Goal: Transaction & Acquisition: Purchase product/service

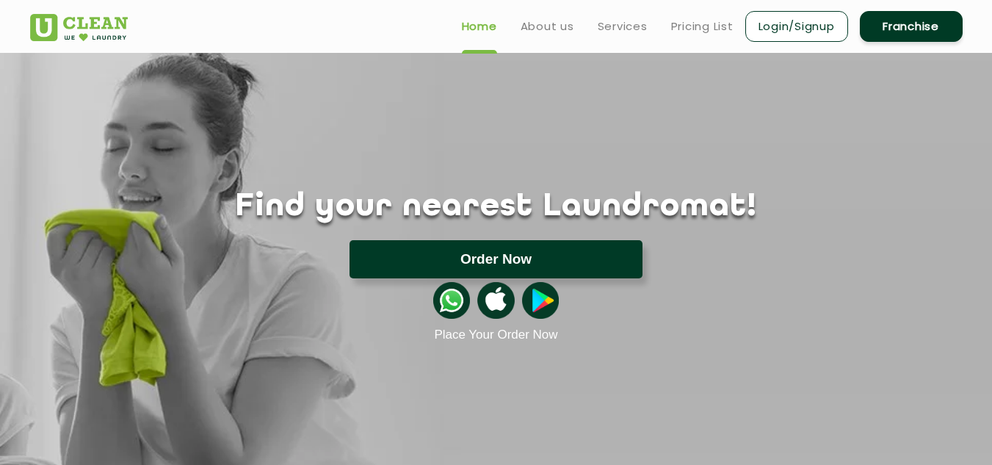
click at [503, 260] on button "Order Now" at bounding box center [496, 259] width 293 height 38
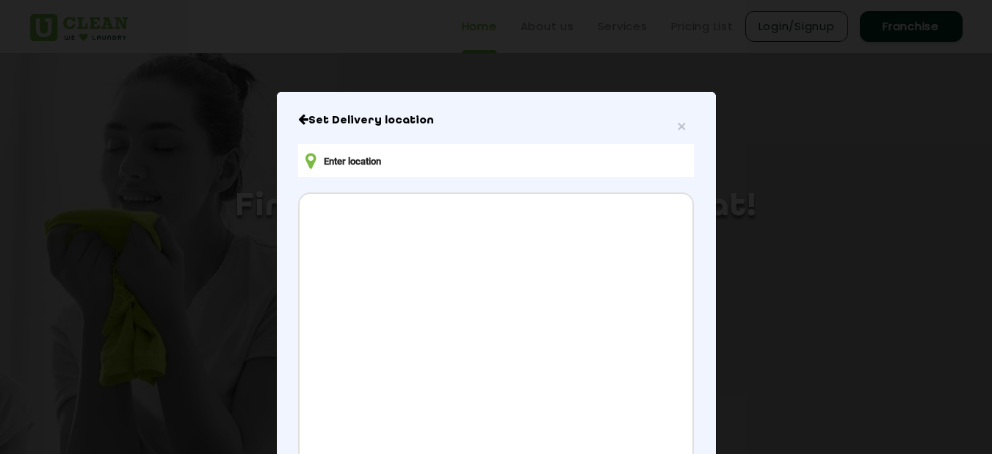
click at [354, 159] on input "text" at bounding box center [495, 160] width 395 height 33
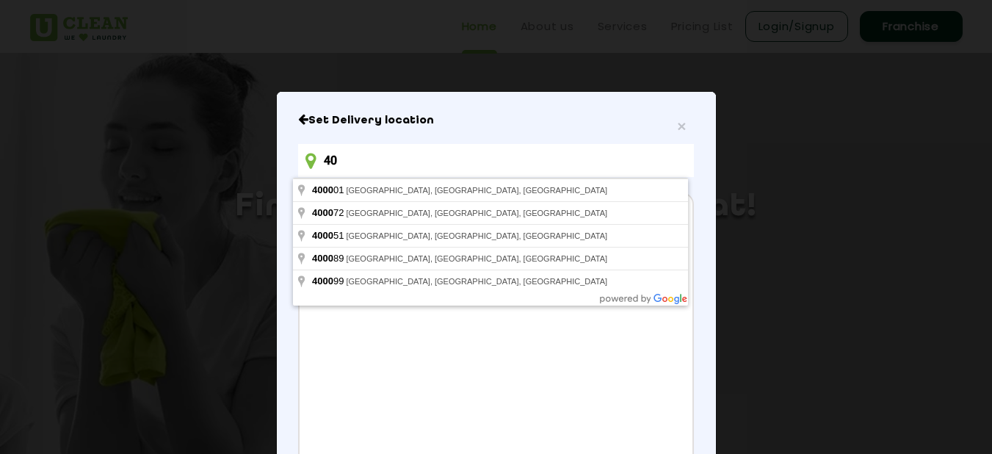
type input "4"
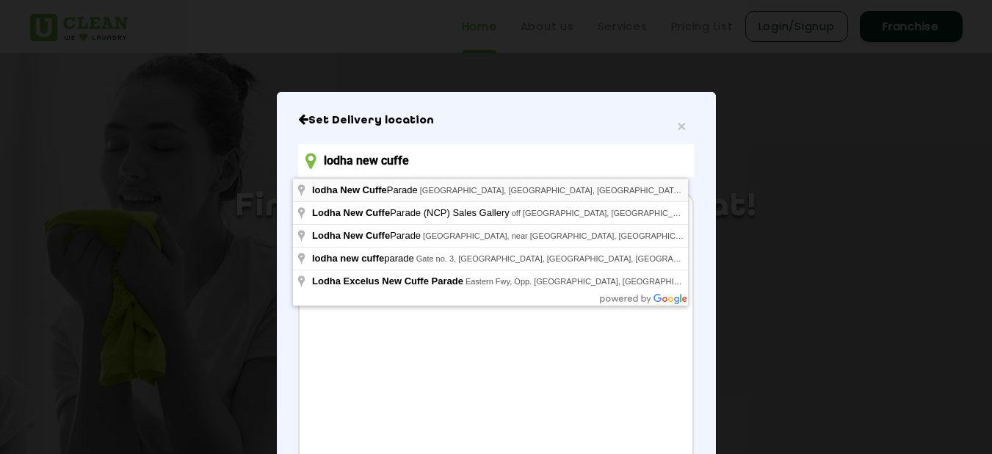
type input "lodha New Cuffe Parade, [GEOGRAPHIC_DATA], [GEOGRAPHIC_DATA], [GEOGRAPHIC_DATA]…"
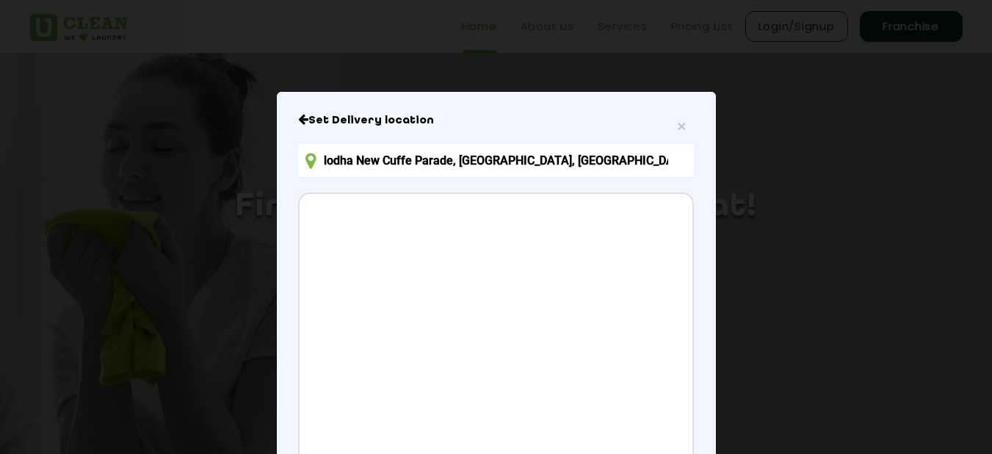
click at [643, 161] on input "lodha New Cuffe Parade, [GEOGRAPHIC_DATA], [GEOGRAPHIC_DATA], [GEOGRAPHIC_DATA]…" at bounding box center [495, 160] width 395 height 33
click at [694, 159] on div "× Set Delivery location lodha [GEOGRAPHIC_DATA], [GEOGRAPHIC_DATA], [GEOGRAPHIC…" at bounding box center [496, 376] width 439 height 568
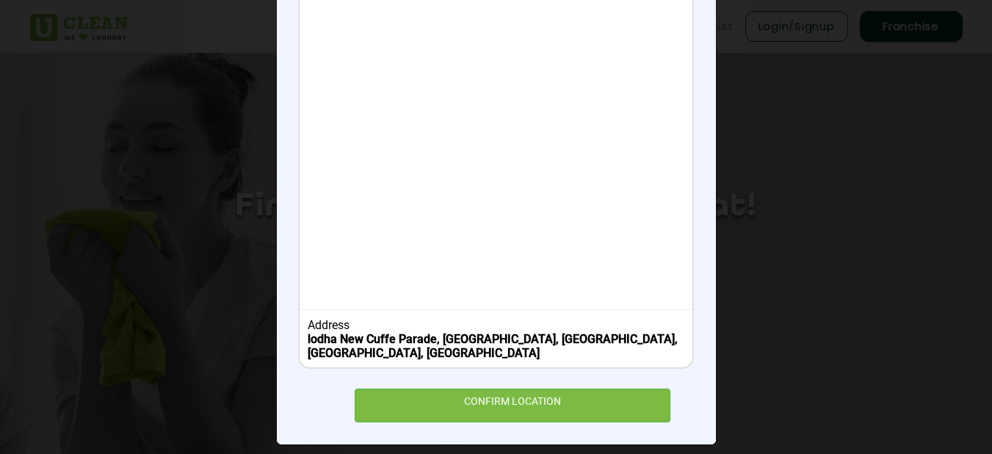
click at [516, 333] on b "lodha New Cuffe Parade, [GEOGRAPHIC_DATA], [GEOGRAPHIC_DATA], [GEOGRAPHIC_DATA]…" at bounding box center [493, 346] width 370 height 28
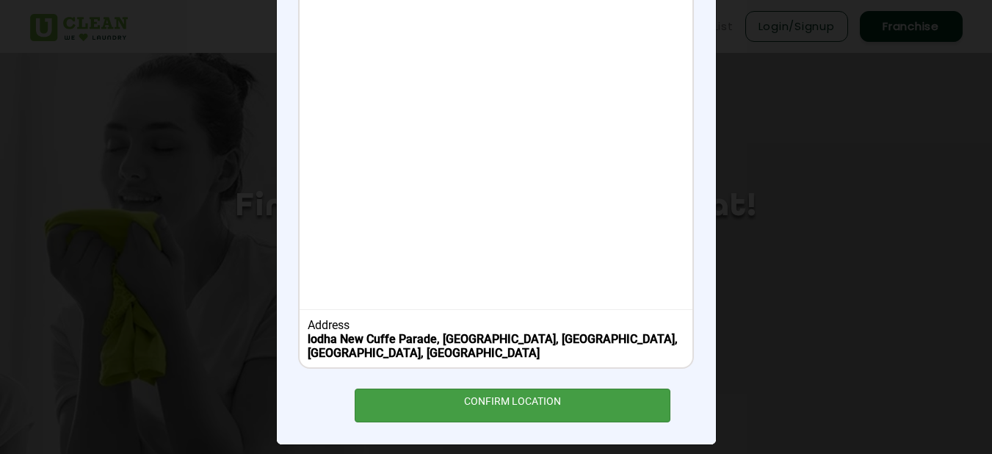
click at [515, 400] on div "CONFIRM LOCATION" at bounding box center [513, 404] width 317 height 33
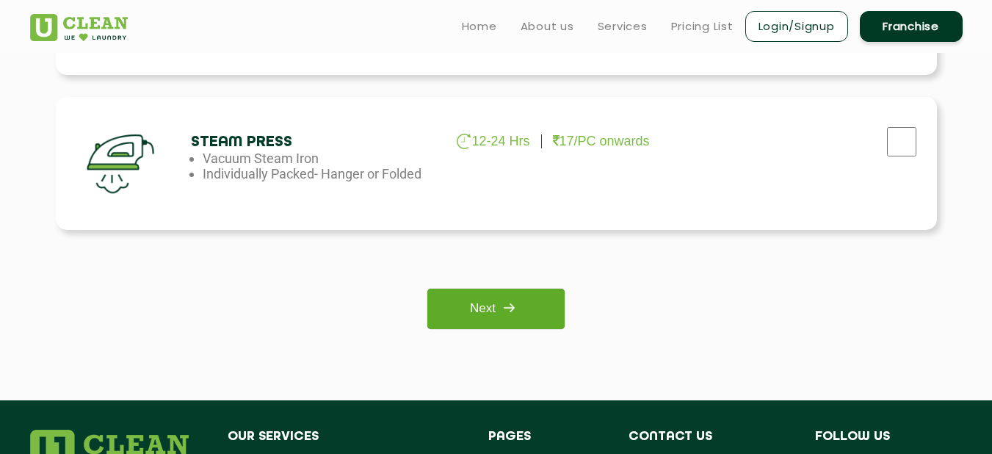
scroll to position [1091, 0]
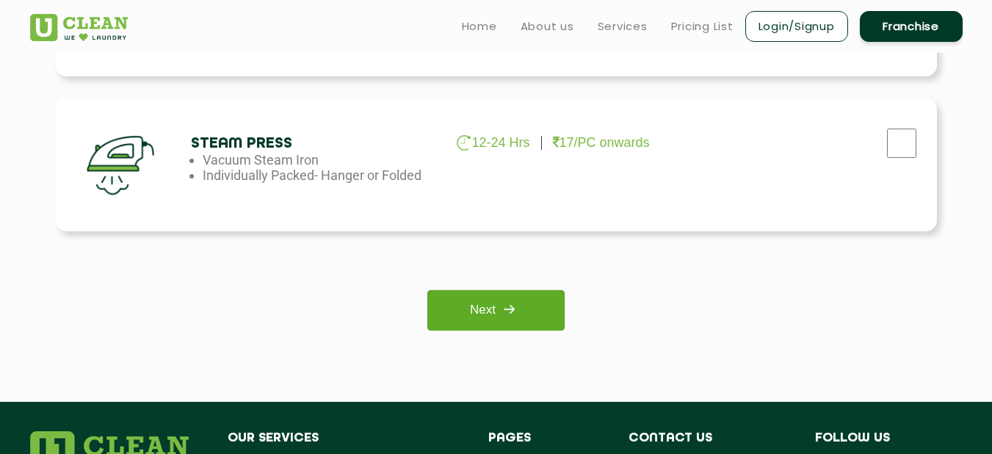
click at [499, 306] on img at bounding box center [509, 309] width 26 height 26
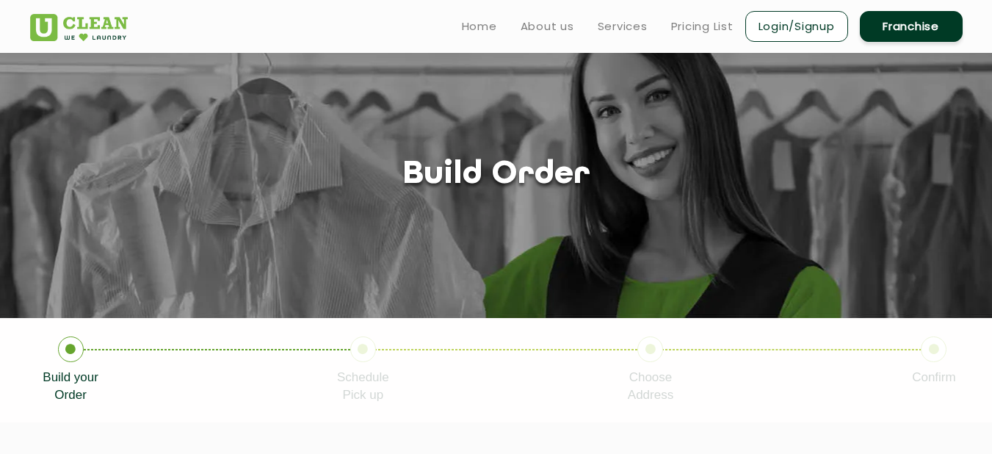
scroll to position [0, 0]
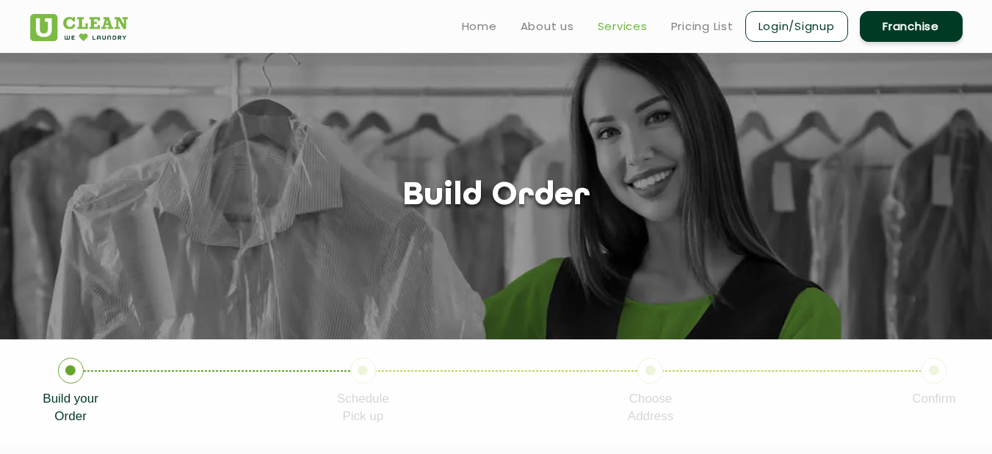
click at [622, 26] on link "Services" at bounding box center [623, 27] width 50 height 18
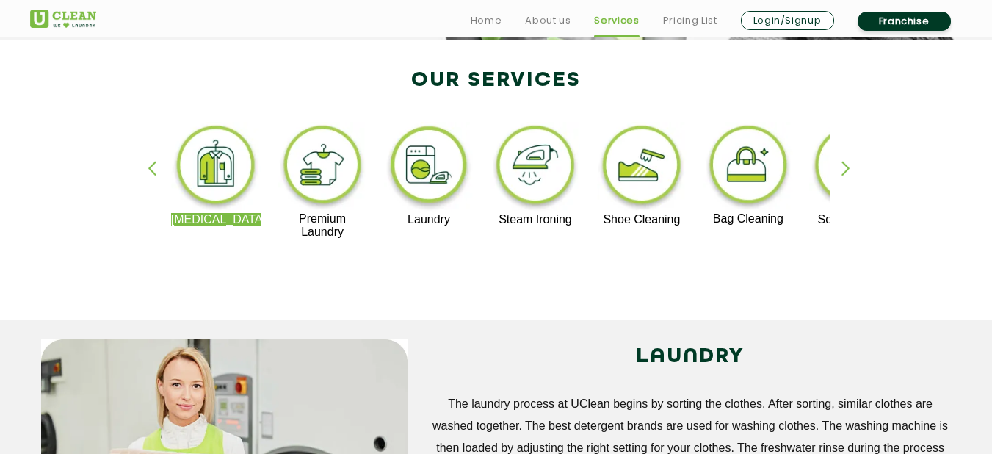
scroll to position [303, 0]
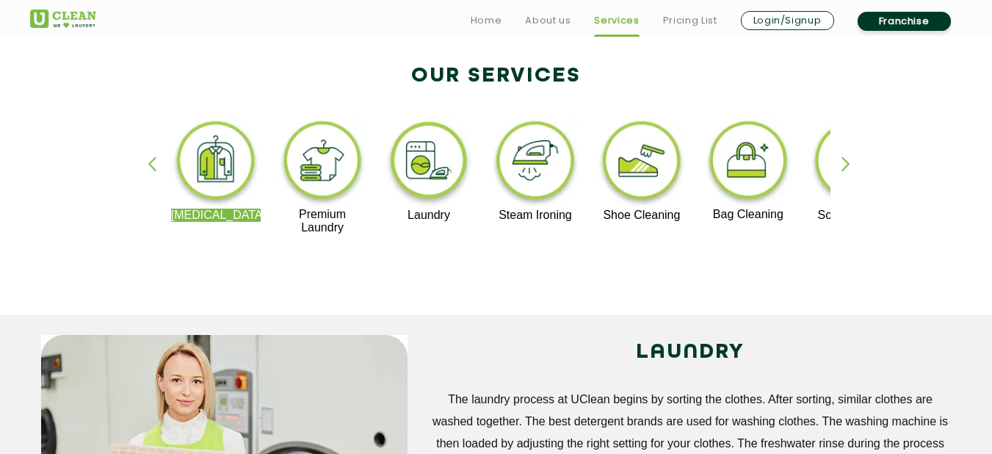
click at [847, 167] on div "button" at bounding box center [853, 176] width 22 height 40
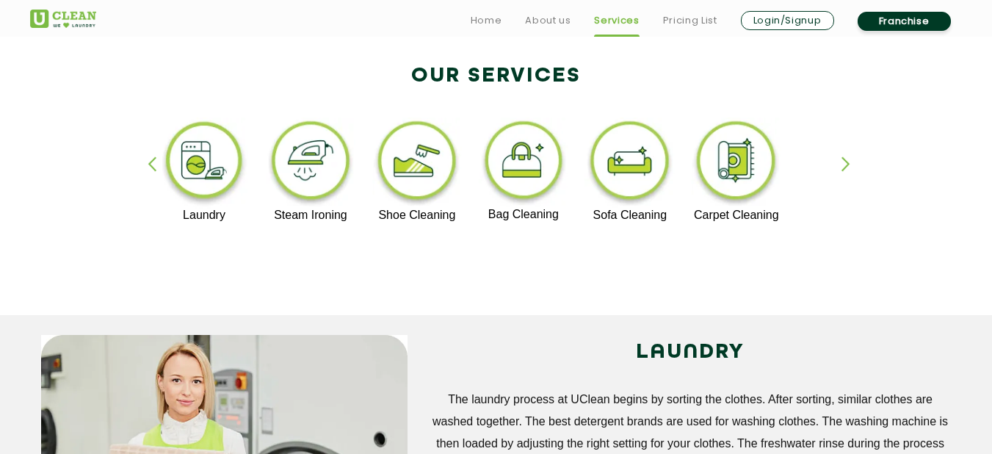
click at [851, 167] on div "button" at bounding box center [853, 176] width 22 height 40
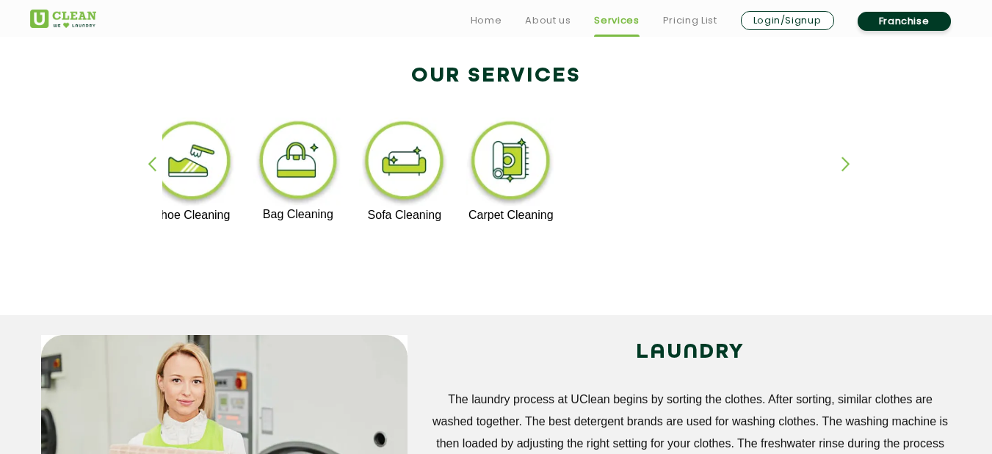
click at [151, 165] on div "button" at bounding box center [159, 176] width 22 height 40
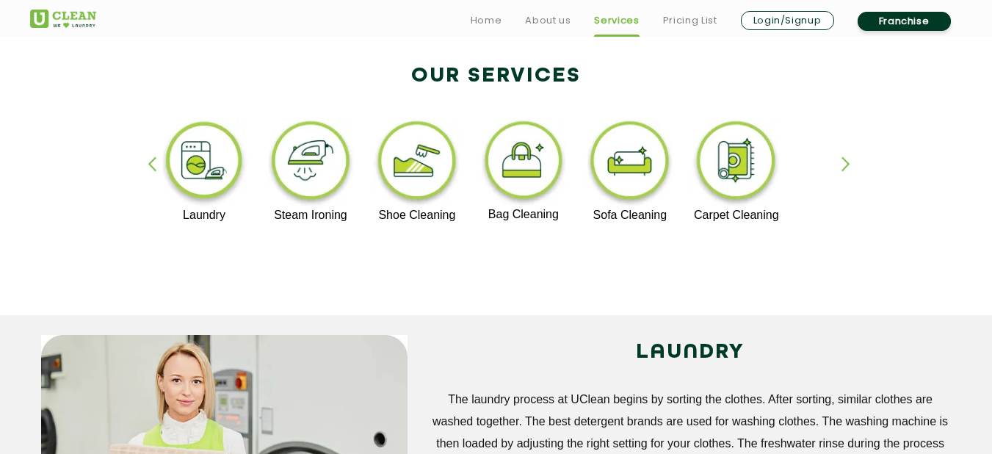
click at [151, 165] on div "button" at bounding box center [159, 176] width 22 height 40
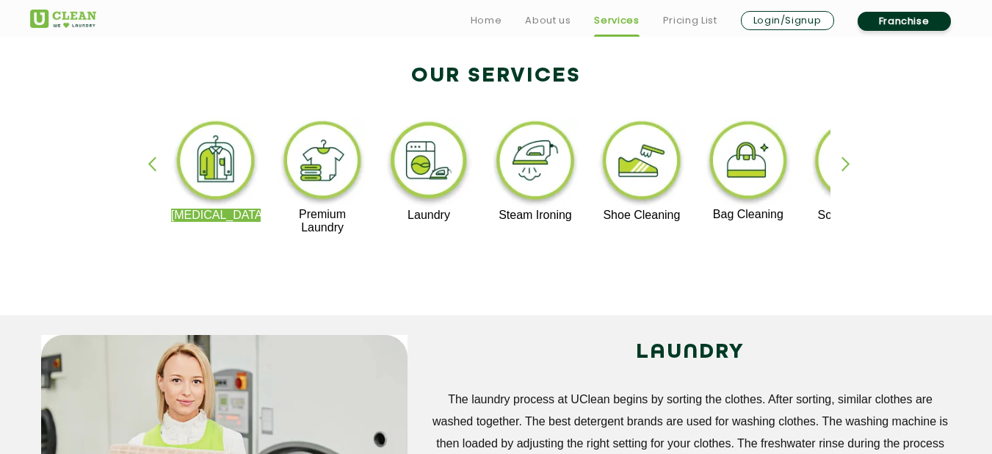
click at [151, 165] on div "button" at bounding box center [159, 176] width 22 height 40
click at [217, 167] on img at bounding box center [216, 162] width 90 height 91
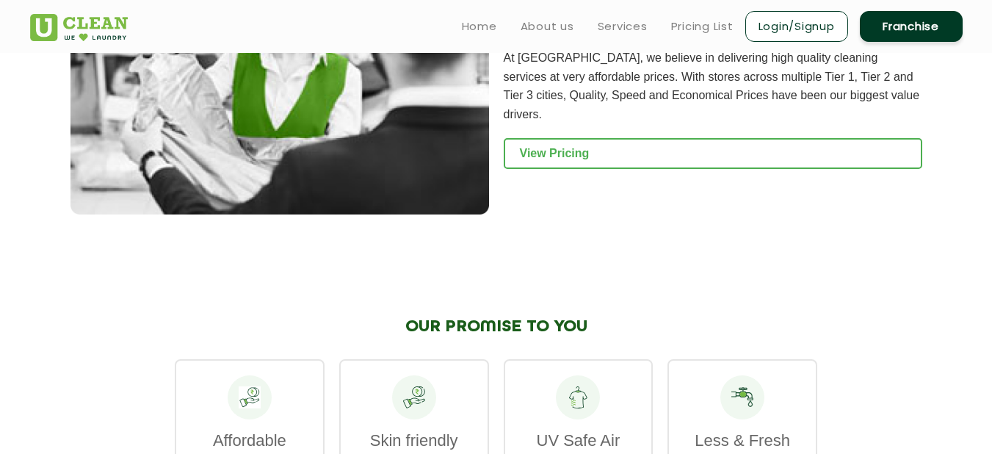
scroll to position [1868, 0]
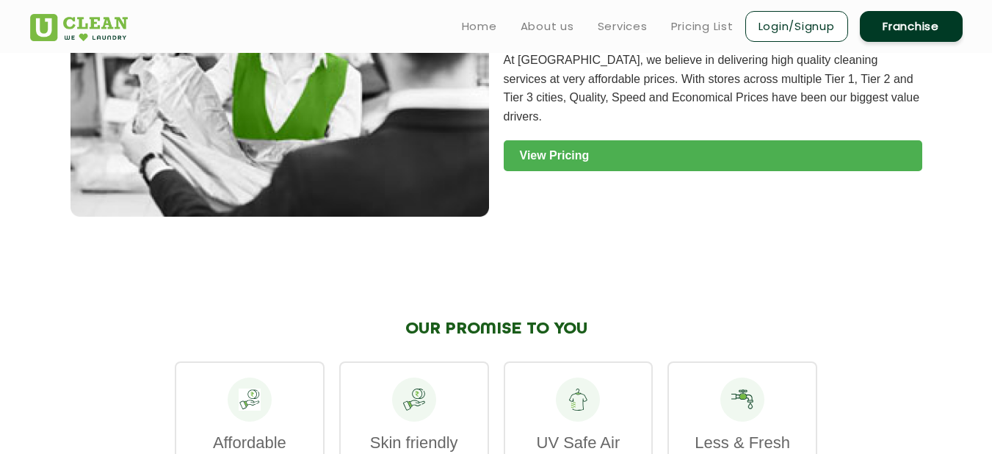
drag, startPoint x: 464, startPoint y: 245, endPoint x: 566, endPoint y: 103, distance: 175.3
click at [566, 140] on link "View Pricing" at bounding box center [713, 155] width 419 height 31
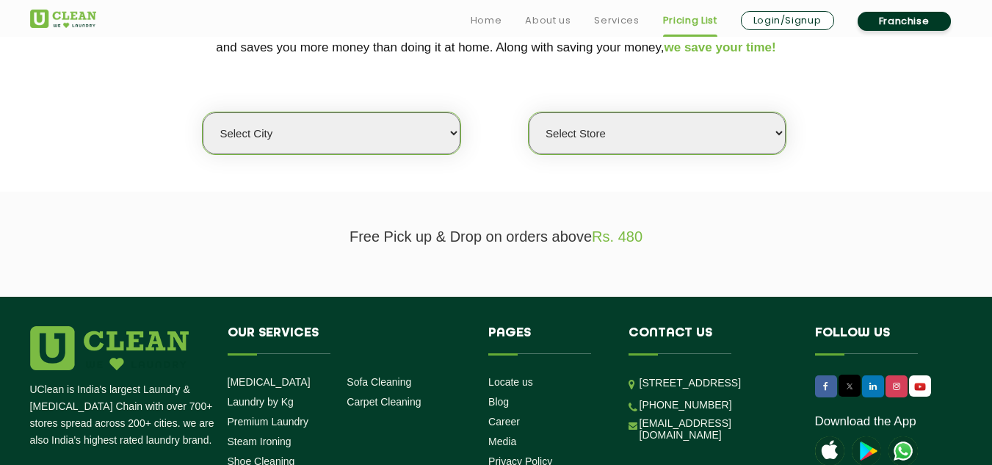
scroll to position [350, 0]
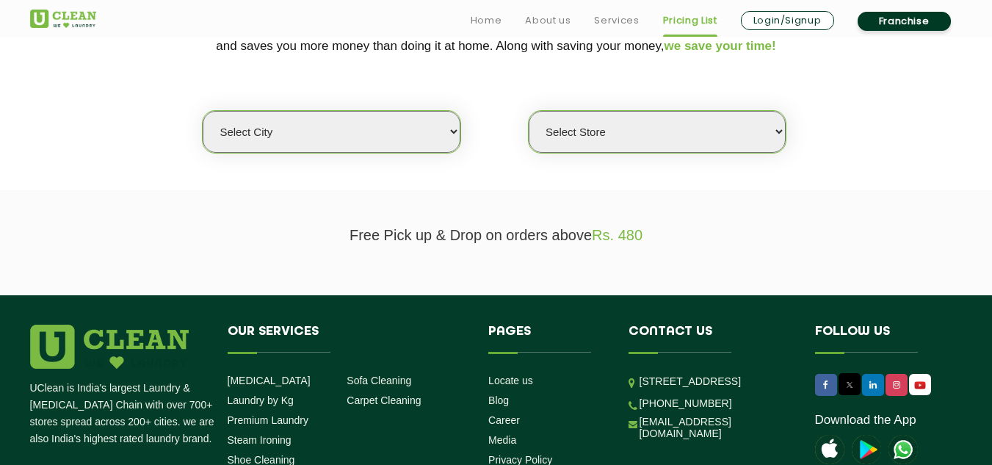
click at [448, 132] on select "Select city Aalo Agartala Agra Ahmedabad Akola Aligarh Alwar - UClean Select Am…" at bounding box center [331, 132] width 257 height 42
select select "16"
click at [203, 111] on select "Select city Aalo Agartala Agra Ahmedabad Akola Aligarh Alwar - UClean Select Am…" at bounding box center [331, 132] width 257 height 42
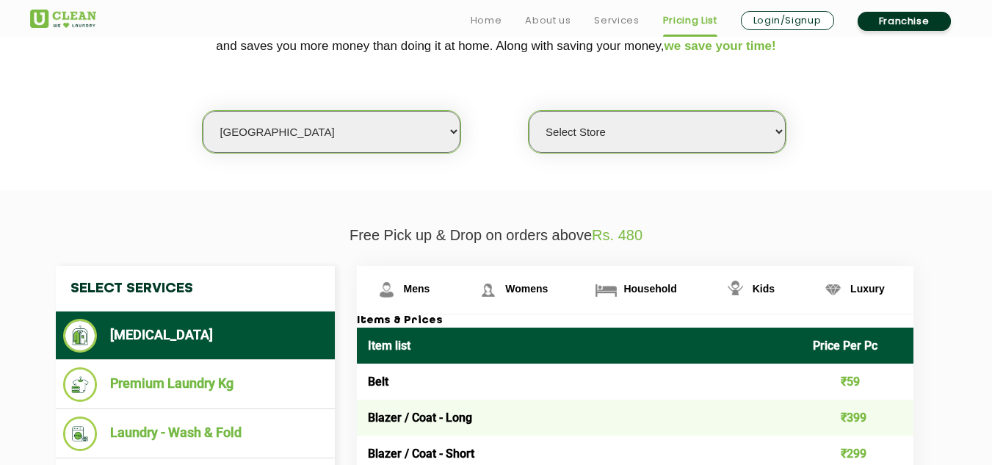
click at [604, 124] on select "Select Store UClean Powai UClean Deonar UClean LBS Marg UClean Chembur UClean W…" at bounding box center [657, 132] width 257 height 42
select select "390"
click at [529, 111] on select "Select Store UClean Powai UClean Deonar UClean LBS Marg UClean Chembur UClean W…" at bounding box center [657, 132] width 257 height 42
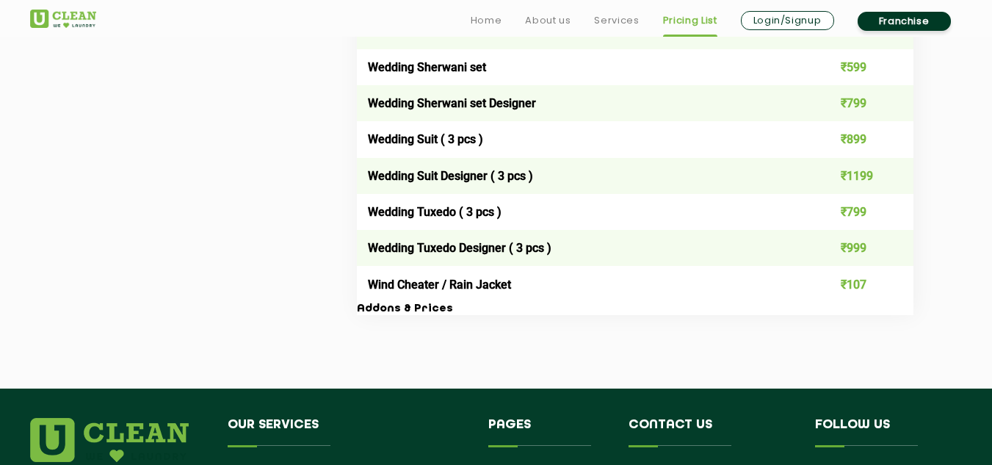
scroll to position [3258, 0]
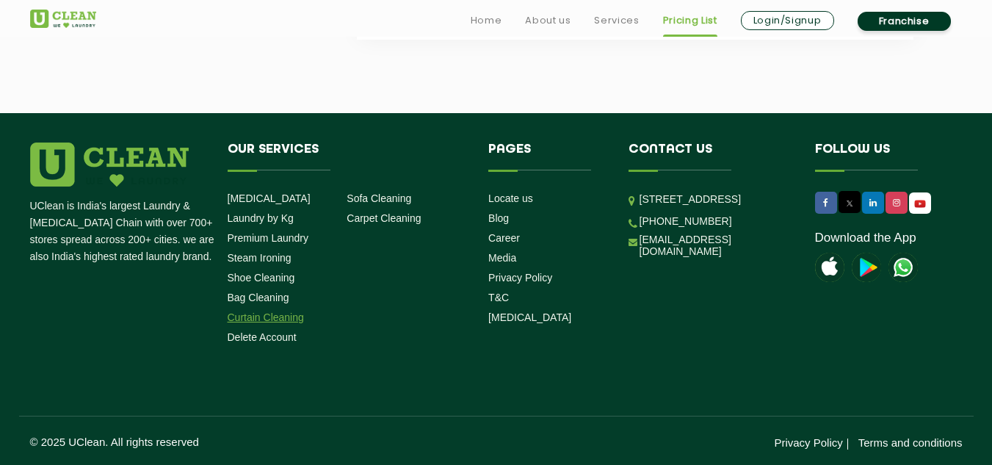
click at [275, 313] on link "Curtain Cleaning" at bounding box center [266, 317] width 76 height 12
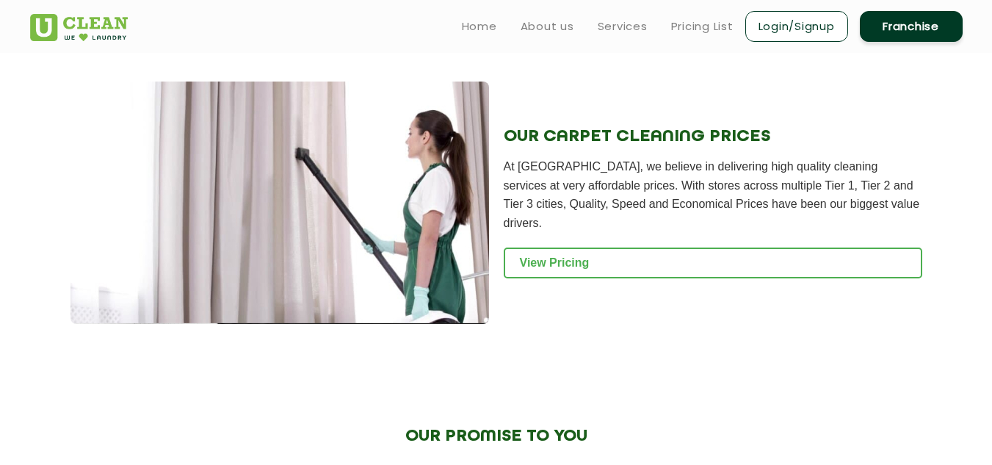
scroll to position [1511, 0]
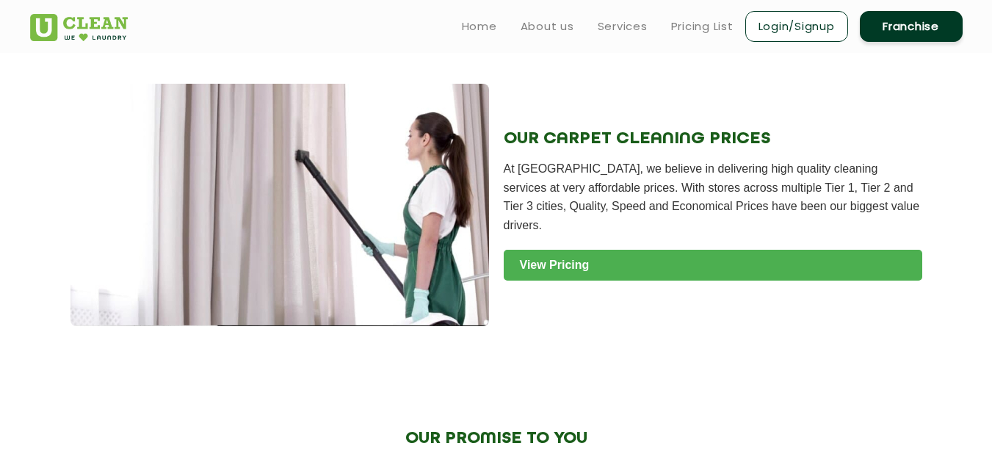
click at [565, 253] on link "View Pricing" at bounding box center [713, 265] width 419 height 31
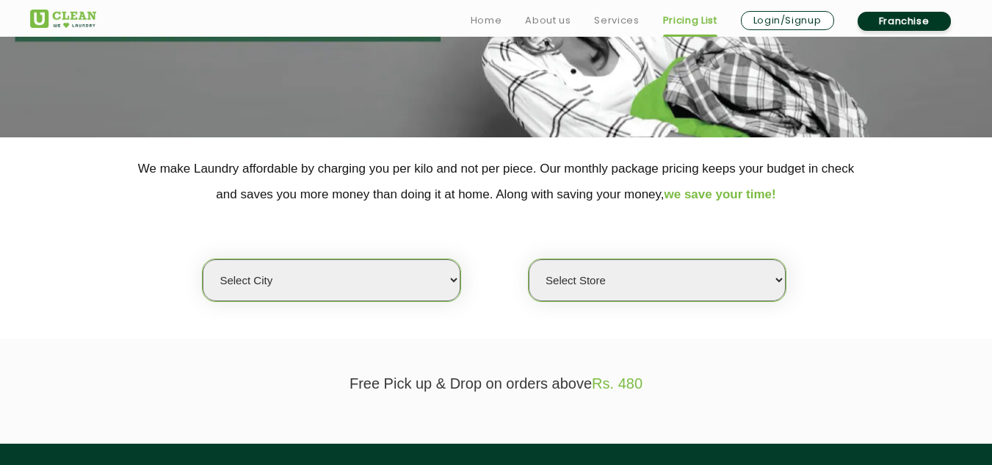
scroll to position [209, 0]
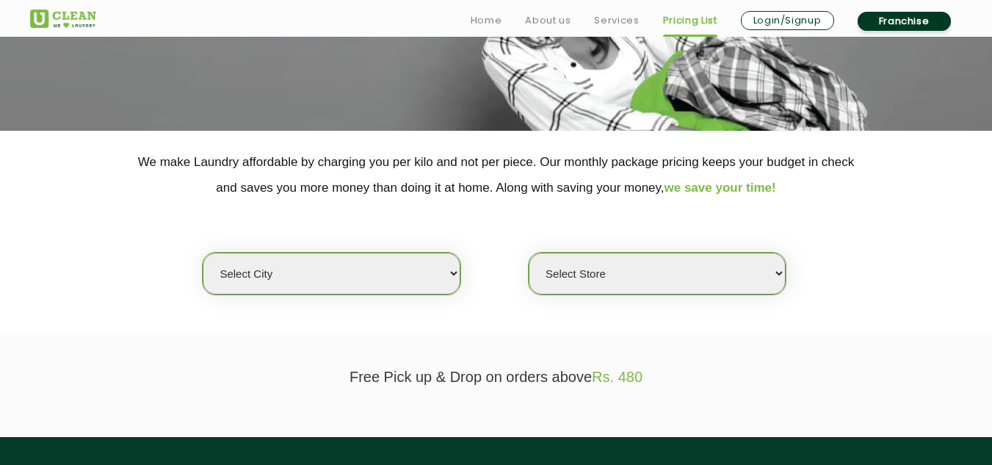
click at [449, 264] on select "Select city Aalo Agartala Agra Ahmedabad Akola Aligarh Alwar - UClean Select Am…" at bounding box center [331, 274] width 257 height 42
select select "16"
click at [203, 253] on select "Select city Aalo Agartala Agra Ahmedabad Akola Aligarh Alwar - UClean Select Am…" at bounding box center [331, 274] width 257 height 42
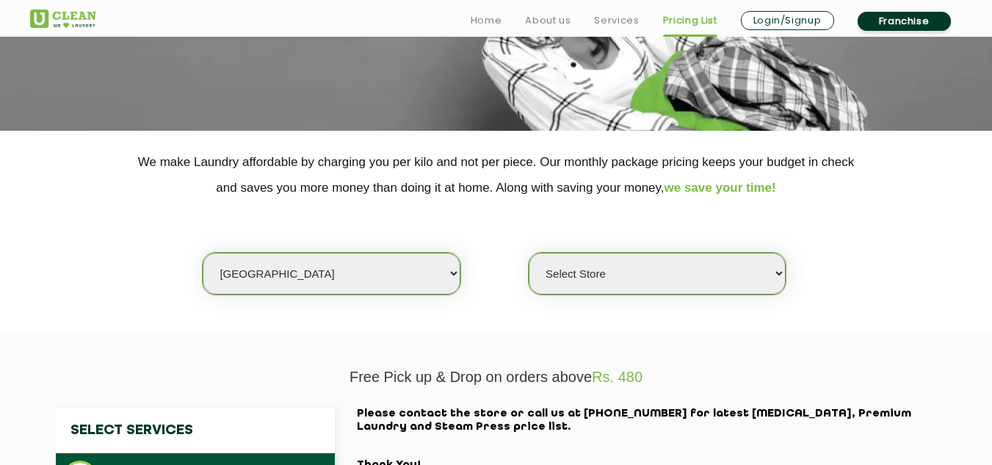
click at [579, 274] on select "Select Store UClean Powai UClean Deonar UClean LBS Marg UClean Chembur UClean W…" at bounding box center [657, 274] width 257 height 42
select select "390"
click at [529, 253] on select "Select Store UClean Powai UClean Deonar UClean LBS Marg UClean Chembur UClean W…" at bounding box center [657, 274] width 257 height 42
click at [623, 328] on section "We make Laundry affordable by charging you per kilo and not per piece. Our mont…" at bounding box center [496, 231] width 992 height 201
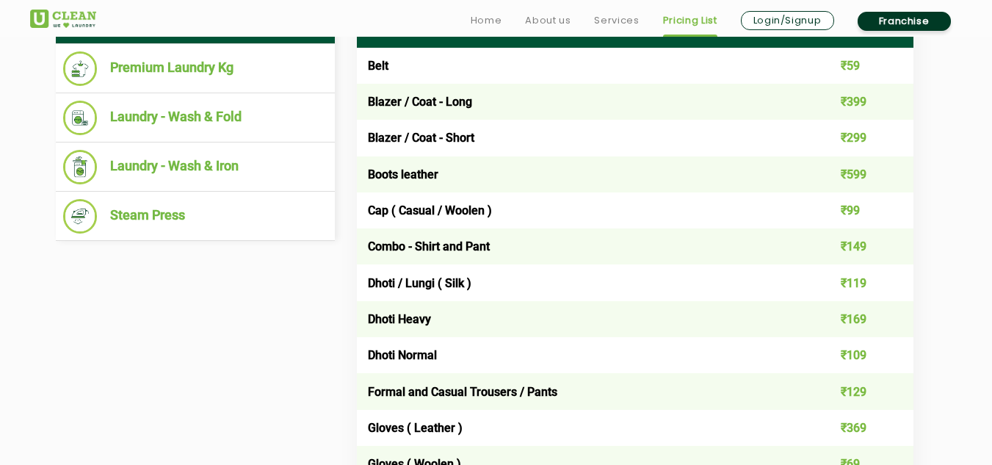
scroll to position [3258, 0]
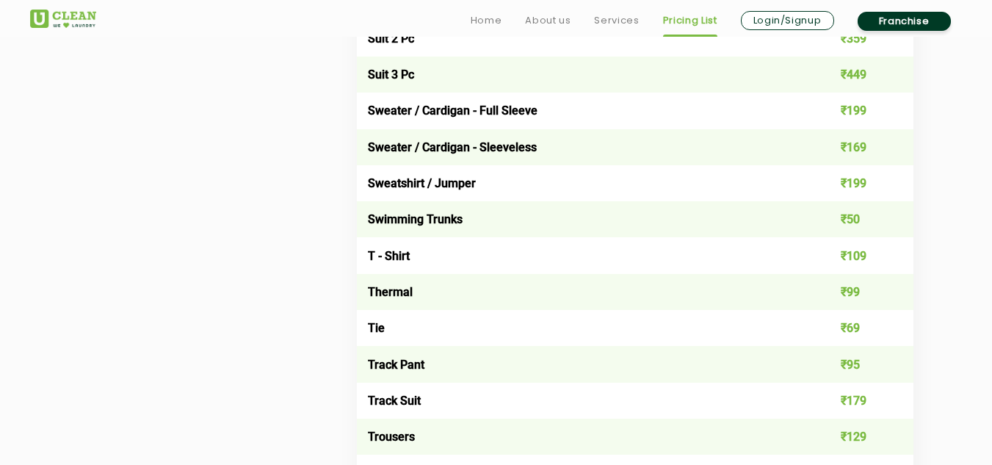
scroll to position [2432, 0]
